Goal: Information Seeking & Learning: Learn about a topic

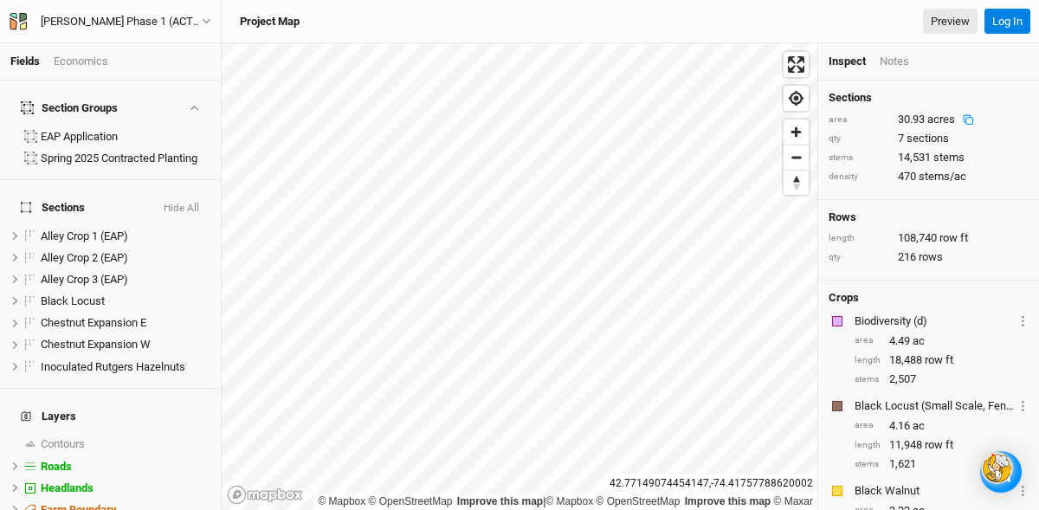
click at [913, 126] on div "30.93 acres" at bounding box center [940, 120] width 84 height 16
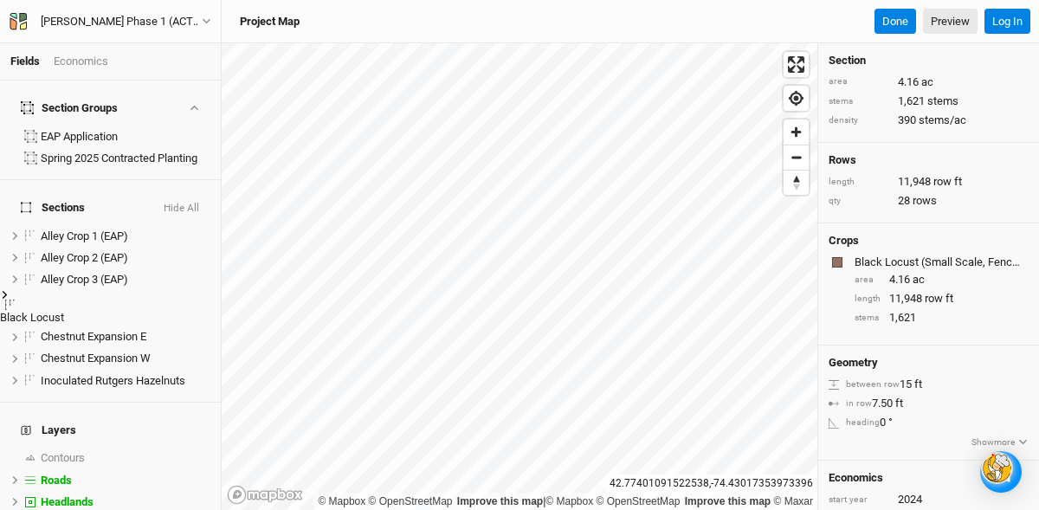
click at [84, 56] on div "Economics" at bounding box center [81, 62] width 55 height 16
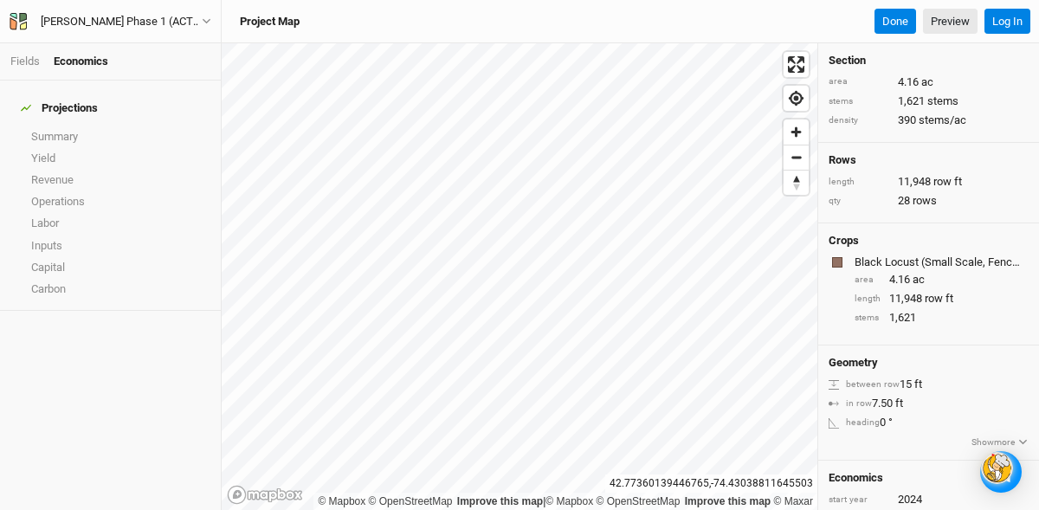
click at [88, 59] on div "Economics" at bounding box center [81, 62] width 55 height 16
click at [48, 169] on link "Revenue" at bounding box center [110, 180] width 221 height 22
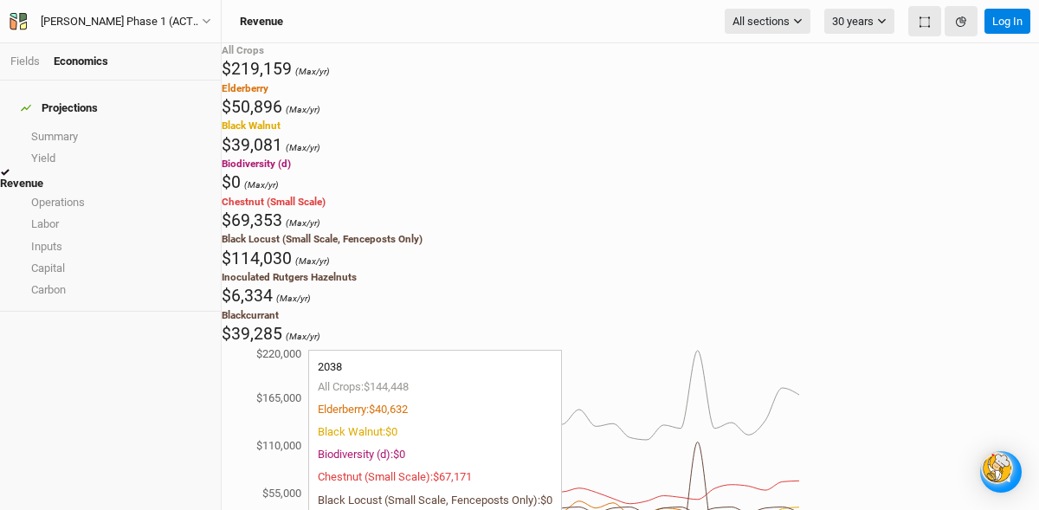
drag, startPoint x: 724, startPoint y: 251, endPoint x: 775, endPoint y: 248, distance: 51.2
drag, startPoint x: 640, startPoint y: 241, endPoint x: 762, endPoint y: 244, distance: 122.2
click at [762, 346] on icon "2024 2026 2028 2030 2032 2034 2036 2038 2040 2042 2044 2046 2048 2050 2053 $0 $…" at bounding box center [511, 459] width 578 height 226
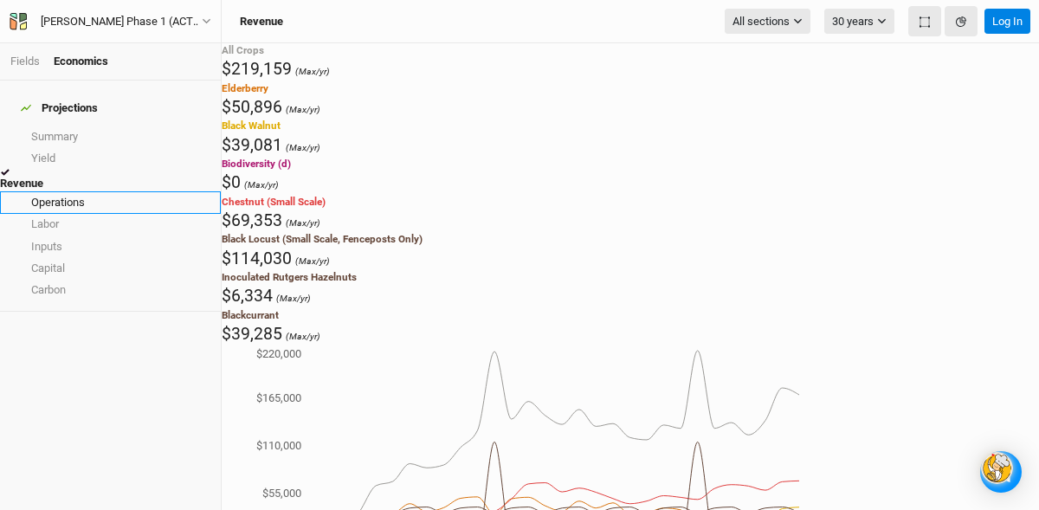
click at [45, 191] on link "Operations" at bounding box center [110, 202] width 221 height 22
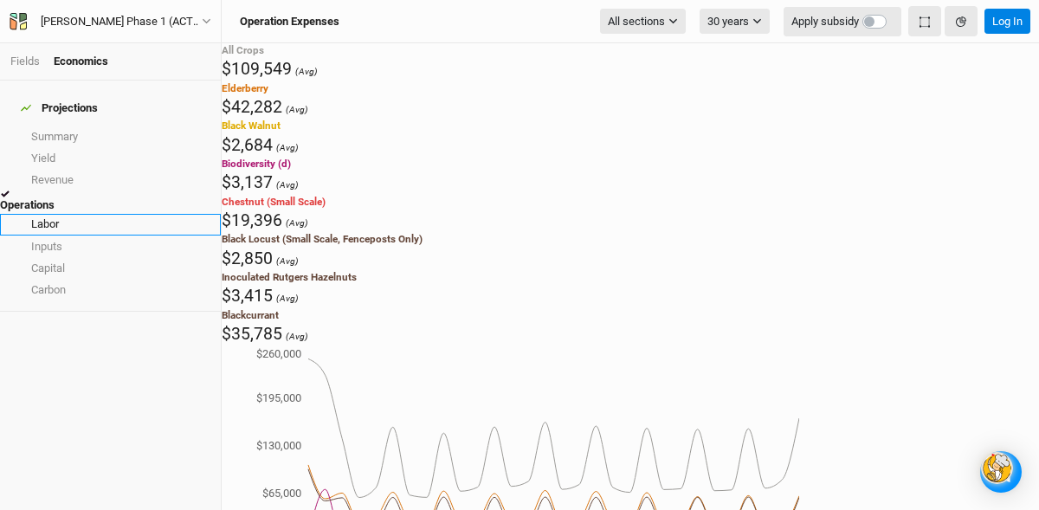
click at [71, 214] on link "Labor" at bounding box center [110, 225] width 221 height 22
